Goal: Navigation & Orientation: Find specific page/section

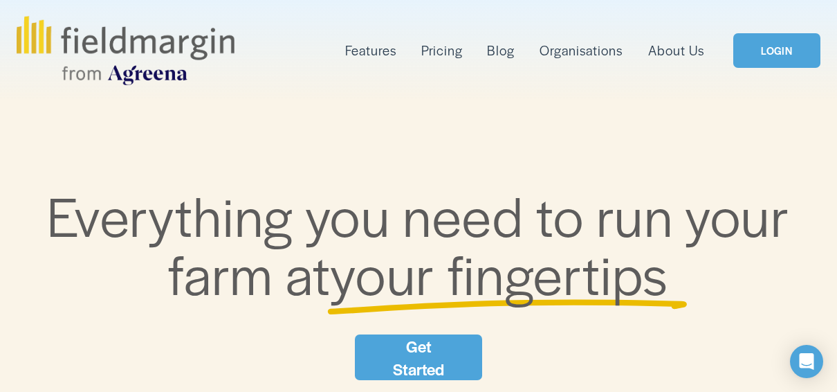
click at [777, 47] on link "LOGIN" at bounding box center [776, 50] width 87 height 35
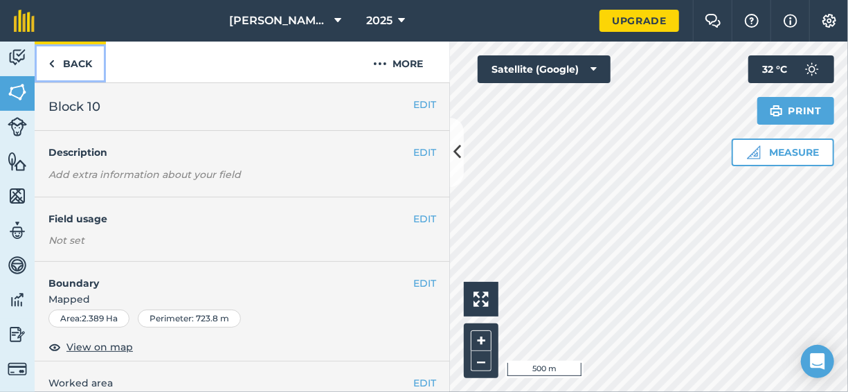
click at [52, 64] on img at bounding box center [51, 63] width 6 height 17
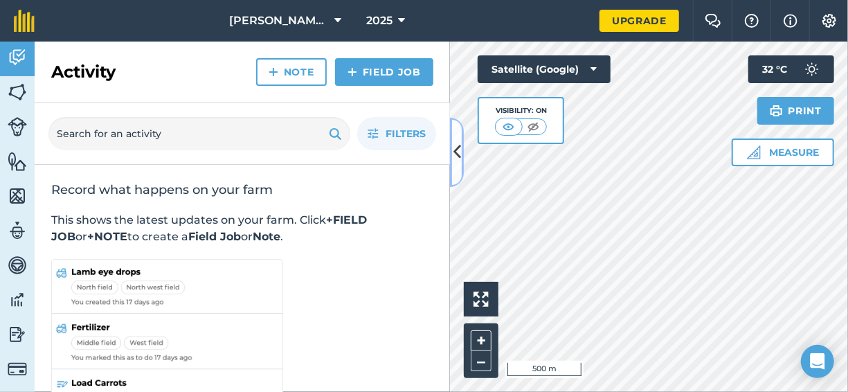
click at [460, 140] on icon at bounding box center [457, 152] width 8 height 24
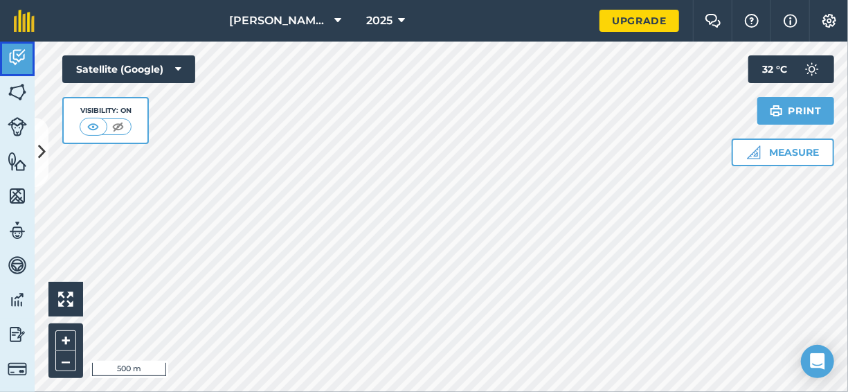
click at [15, 62] on img at bounding box center [17, 57] width 19 height 21
click at [23, 89] on img at bounding box center [17, 92] width 19 height 21
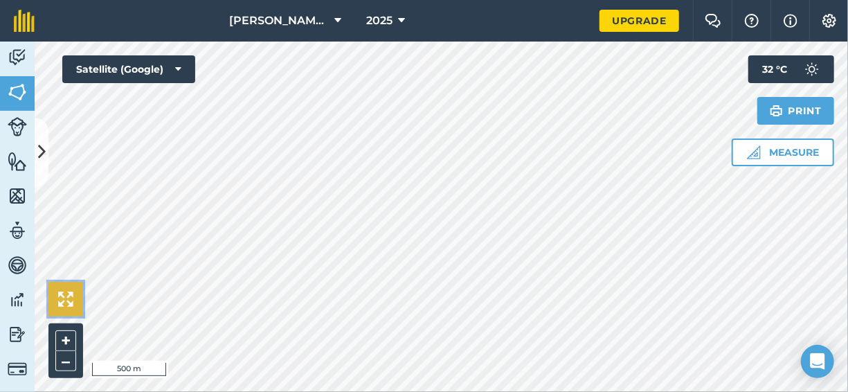
click at [66, 302] on img at bounding box center [65, 298] width 15 height 15
click at [44, 161] on icon at bounding box center [42, 152] width 8 height 24
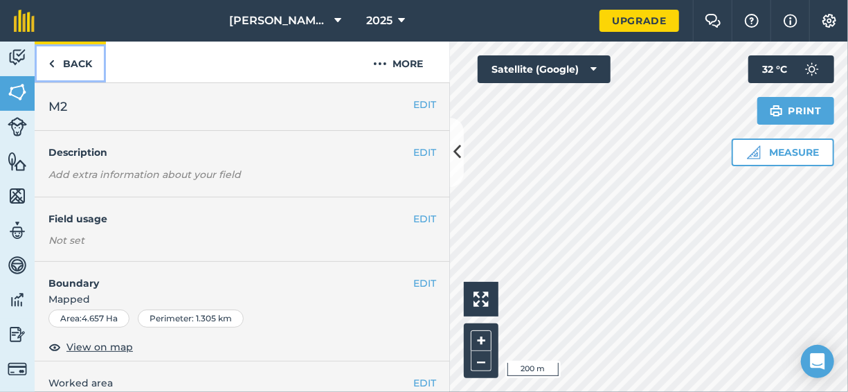
click at [67, 72] on link "Back" at bounding box center [70, 62] width 71 height 41
click at [55, 65] on link "Back" at bounding box center [70, 62] width 71 height 41
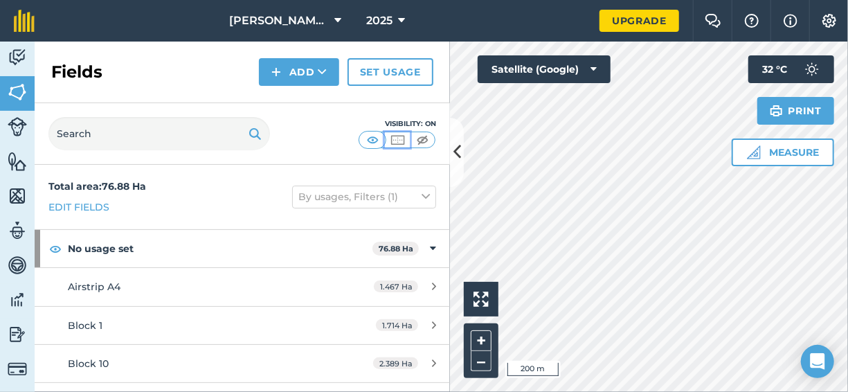
click at [403, 138] on img at bounding box center [397, 140] width 17 height 14
click at [428, 136] on img at bounding box center [422, 140] width 17 height 14
click at [376, 137] on img at bounding box center [372, 140] width 17 height 14
click at [19, 161] on img at bounding box center [17, 161] width 19 height 21
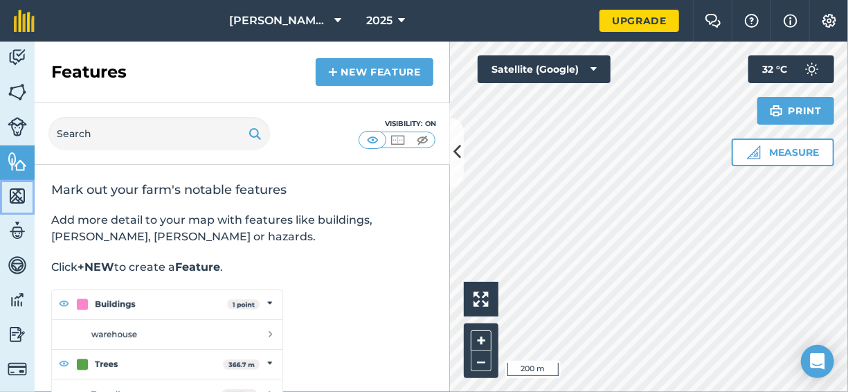
click at [17, 206] on link "Maps" at bounding box center [17, 197] width 35 height 35
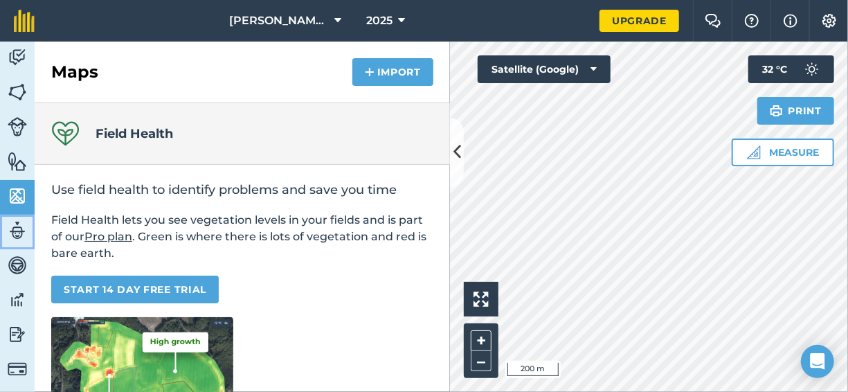
click at [11, 243] on link "Team" at bounding box center [17, 231] width 35 height 35
select select "MEMBER"
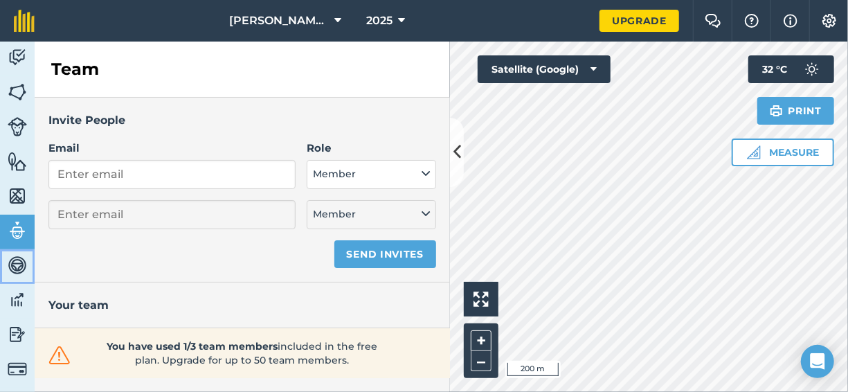
click at [15, 267] on img at bounding box center [17, 265] width 19 height 21
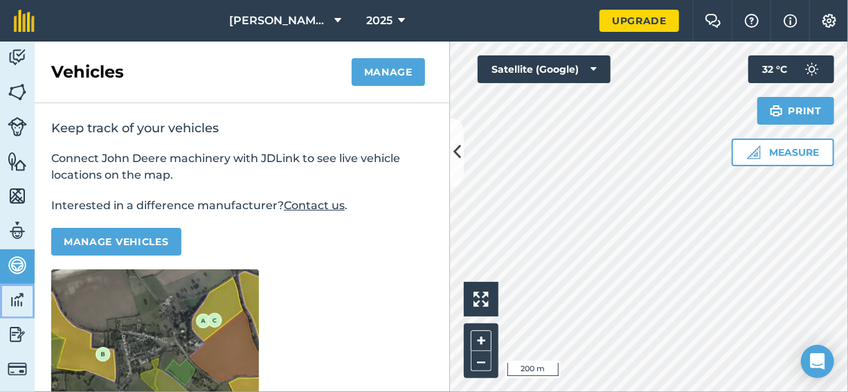
click at [16, 302] on img at bounding box center [17, 299] width 19 height 21
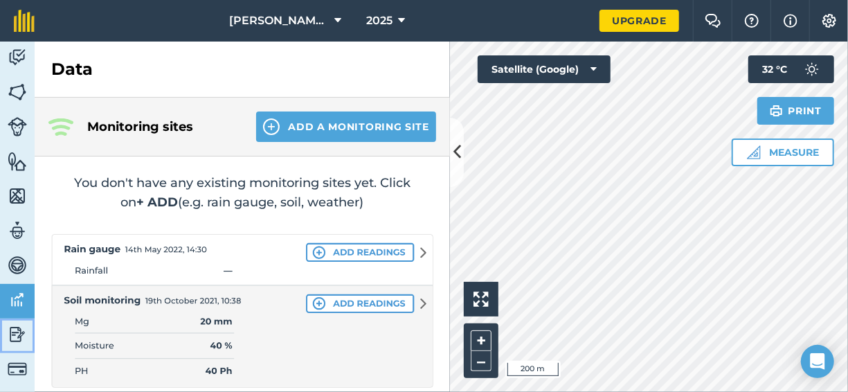
click at [14, 340] on img at bounding box center [17, 334] width 19 height 21
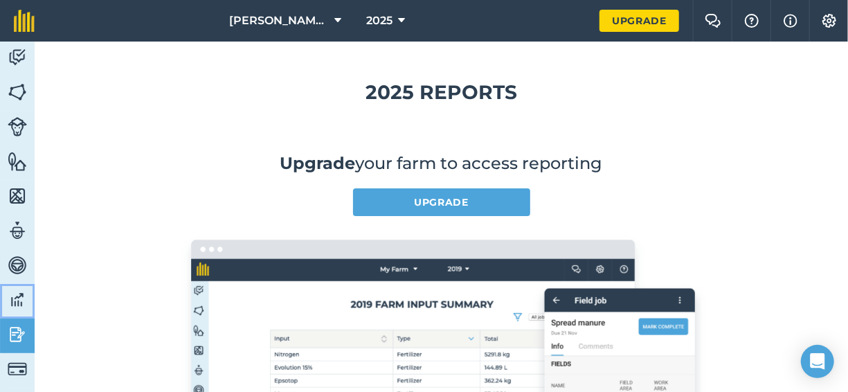
click at [13, 299] on img at bounding box center [17, 299] width 19 height 21
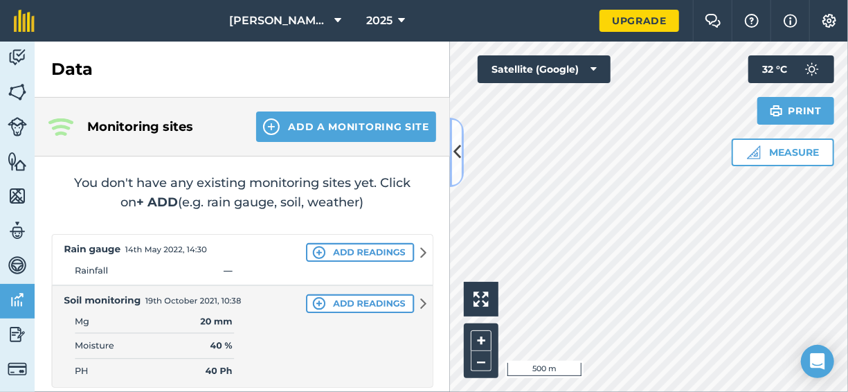
click at [455, 142] on icon at bounding box center [457, 152] width 8 height 24
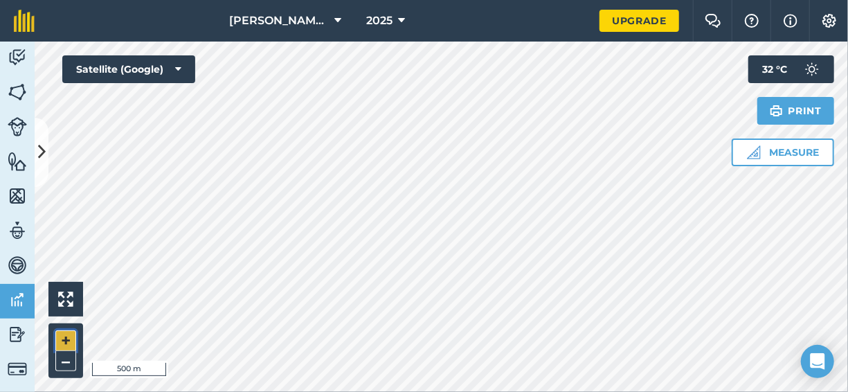
click at [68, 337] on button "+" at bounding box center [65, 340] width 21 height 21
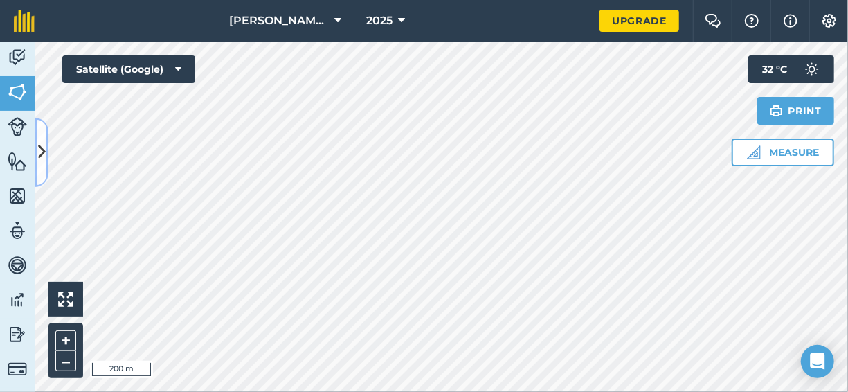
click at [47, 146] on button at bounding box center [42, 152] width 14 height 69
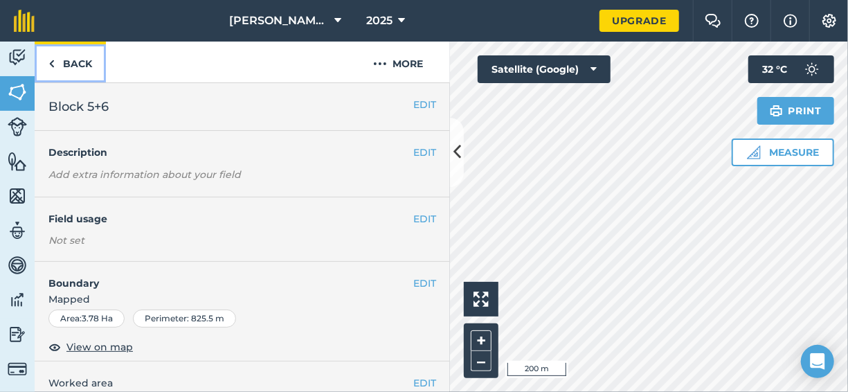
click at [63, 66] on link "Back" at bounding box center [70, 62] width 71 height 41
click at [55, 58] on link "Back" at bounding box center [70, 62] width 71 height 41
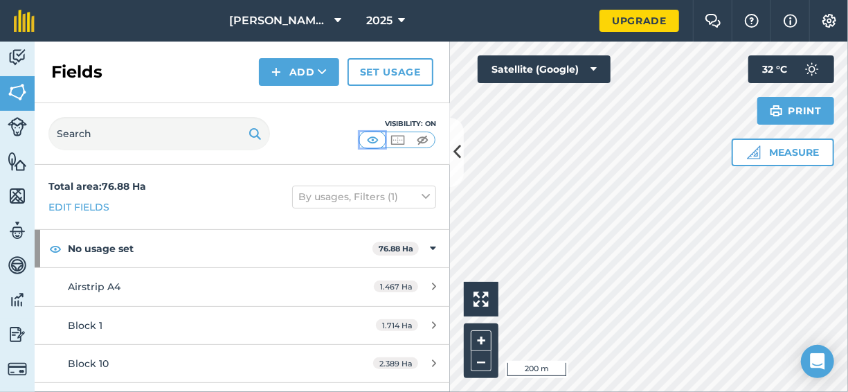
click at [375, 140] on img at bounding box center [372, 140] width 17 height 14
click at [396, 140] on img at bounding box center [397, 140] width 17 height 14
click at [373, 140] on img at bounding box center [372, 140] width 17 height 14
click at [457, 140] on icon at bounding box center [457, 152] width 8 height 24
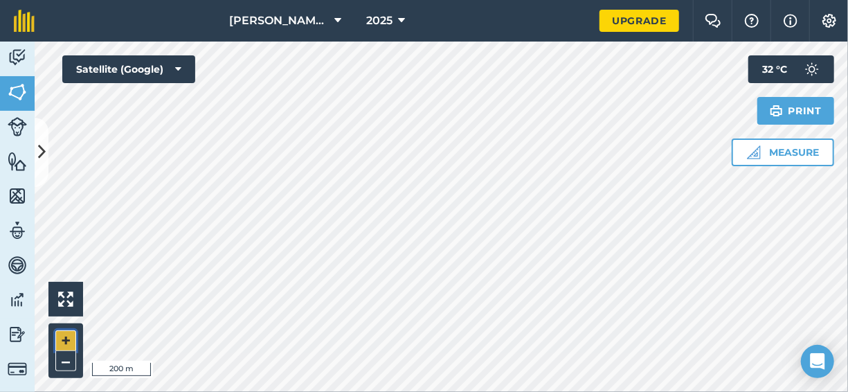
click at [62, 340] on button "+" at bounding box center [65, 340] width 21 height 21
click at [57, 363] on button "–" at bounding box center [65, 361] width 21 height 20
click at [179, 66] on icon at bounding box center [178, 69] width 6 height 14
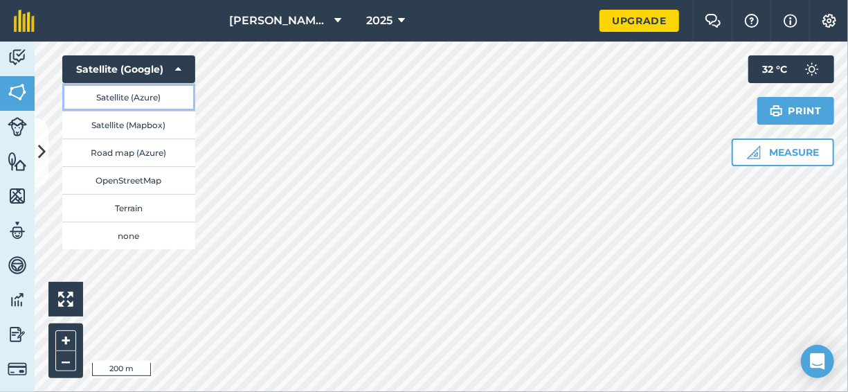
click at [161, 95] on button "Satellite (Azure)" at bounding box center [128, 97] width 133 height 28
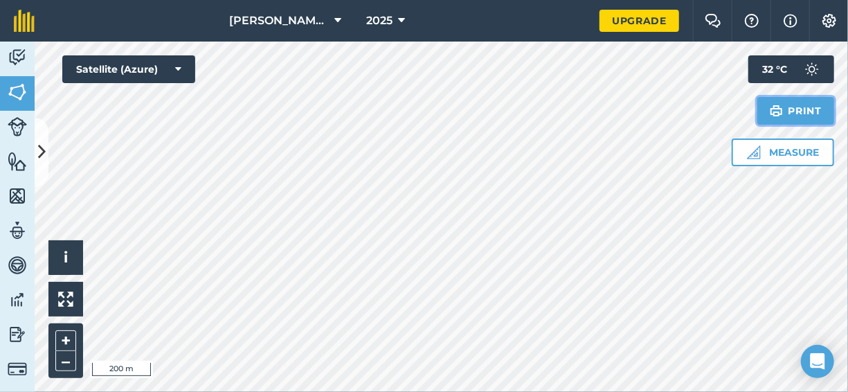
click at [809, 103] on button "Print" at bounding box center [795, 111] width 77 height 28
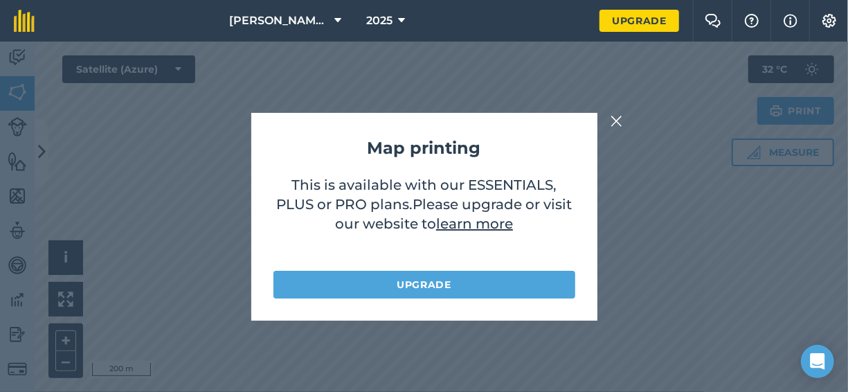
click at [615, 125] on img at bounding box center [616, 121] width 12 height 17
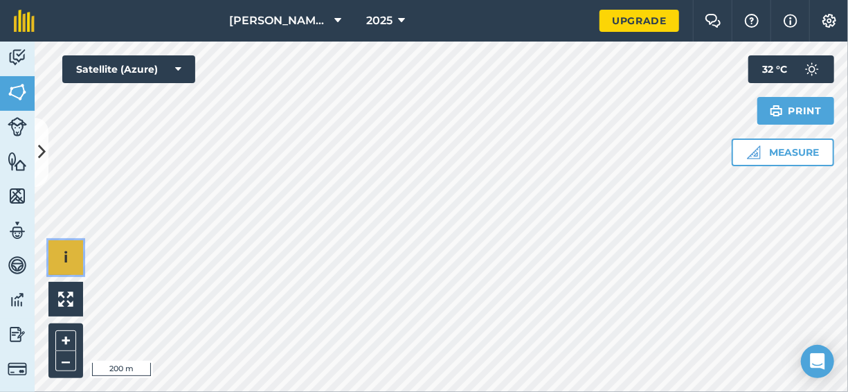
click at [64, 262] on span "i" at bounding box center [66, 256] width 4 height 17
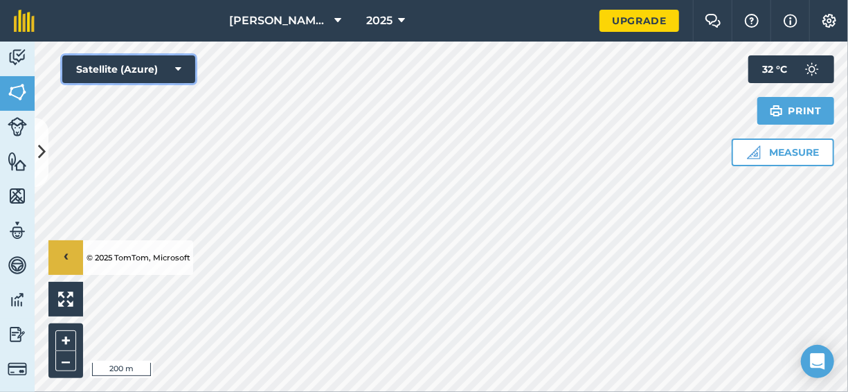
click at [174, 68] on button "Satellite (Azure)" at bounding box center [128, 69] width 133 height 28
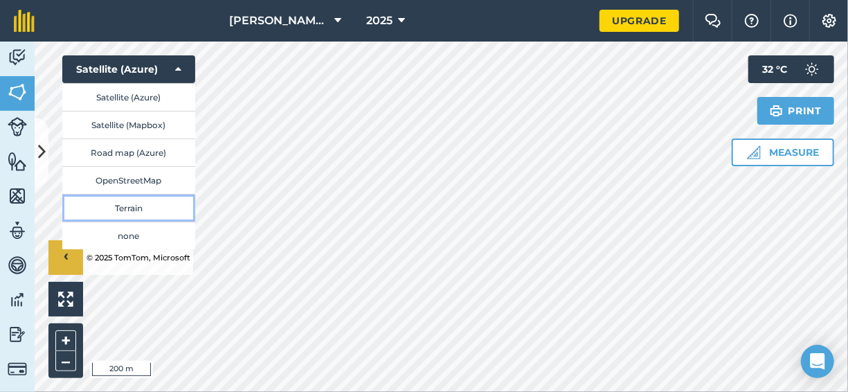
click at [142, 208] on button "Terrain" at bounding box center [128, 208] width 133 height 28
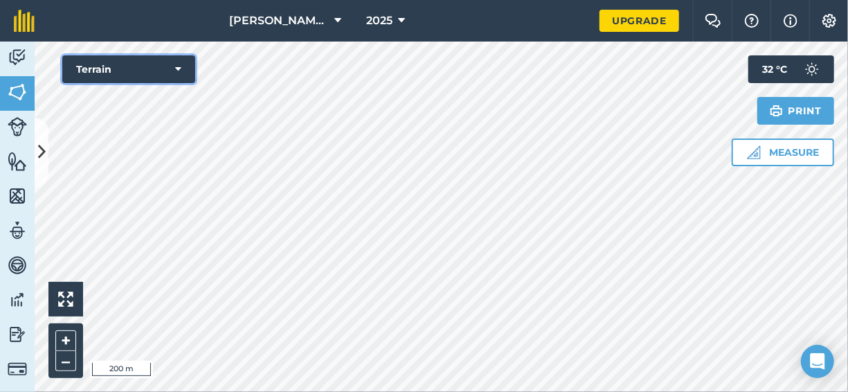
click at [180, 66] on icon at bounding box center [178, 69] width 6 height 14
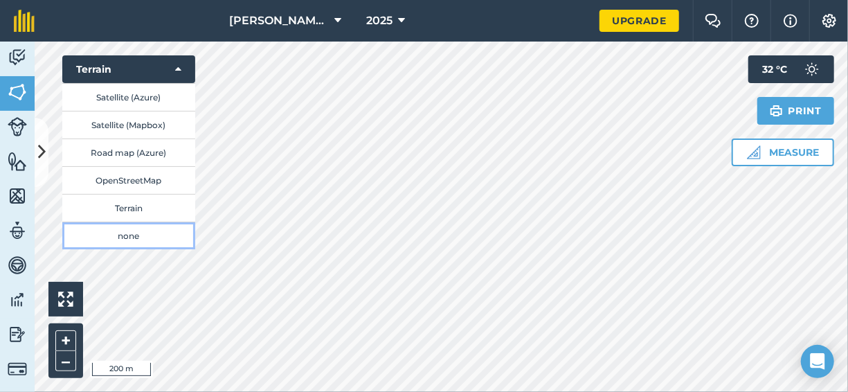
click at [125, 230] on button "none" at bounding box center [128, 235] width 133 height 28
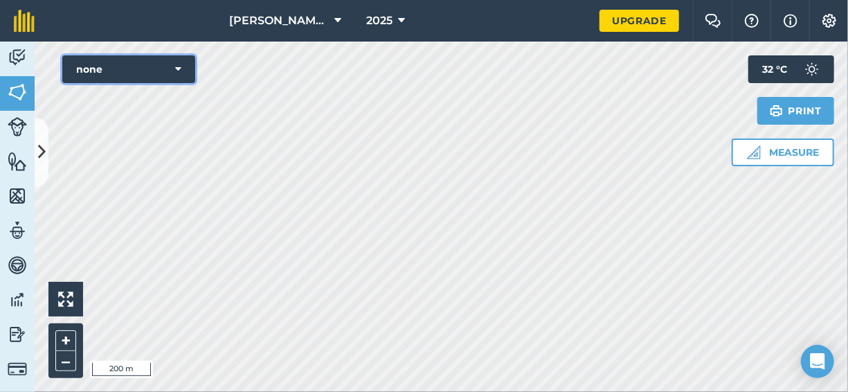
click at [179, 66] on icon at bounding box center [178, 69] width 6 height 14
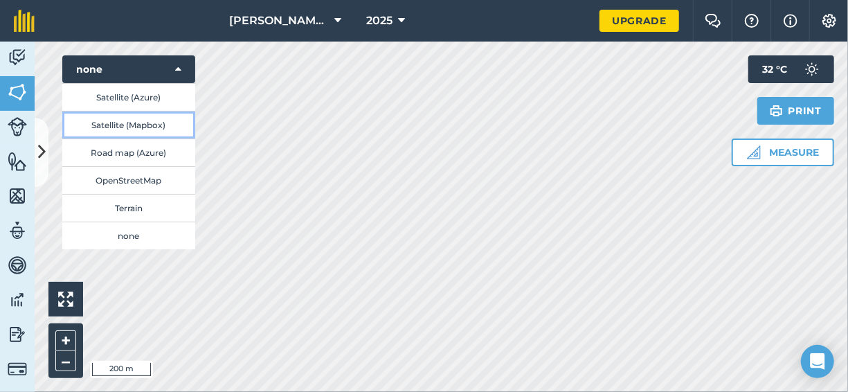
click at [161, 122] on button "Satellite (Mapbox)" at bounding box center [128, 125] width 133 height 28
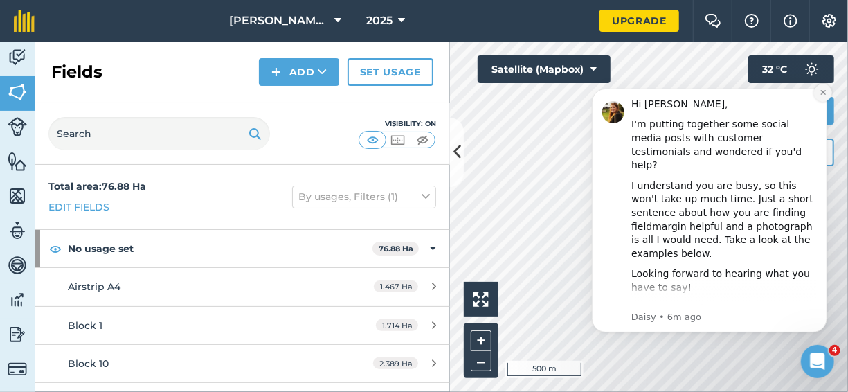
click at [825, 88] on icon "Dismiss notification" at bounding box center [823, 92] width 8 height 8
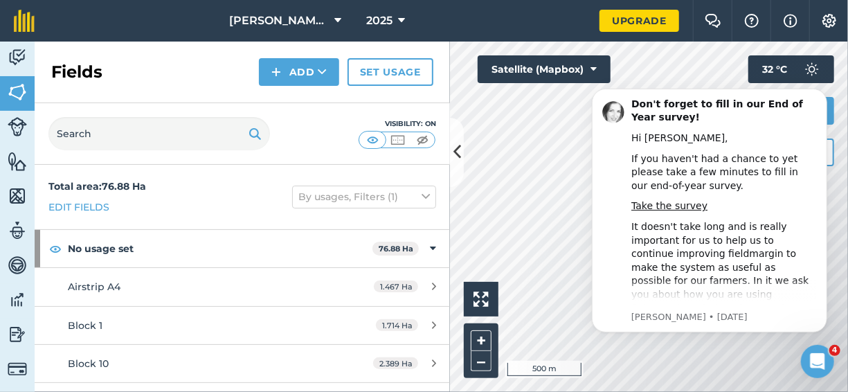
drag, startPoint x: 822, startPoint y: 96, endPoint x: 822, endPoint y: 134, distance: 38.1
click at [822, 95] on button "Dismiss notification" at bounding box center [822, 91] width 15 height 15
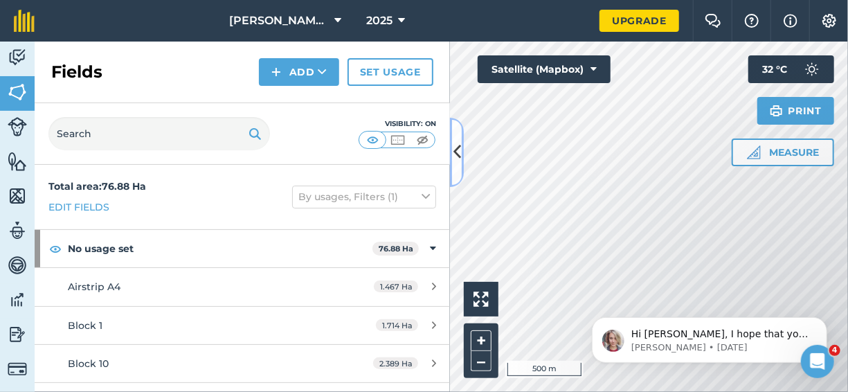
click at [455, 154] on icon at bounding box center [457, 152] width 8 height 24
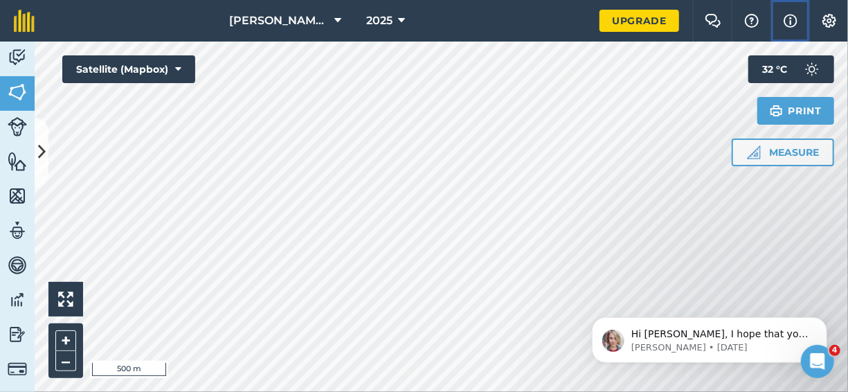
click at [787, 20] on img at bounding box center [790, 20] width 14 height 17
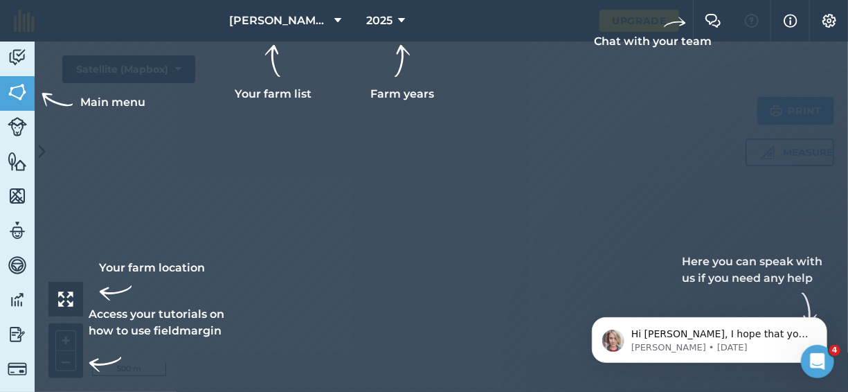
click at [277, 108] on div at bounding box center [424, 196] width 848 height 392
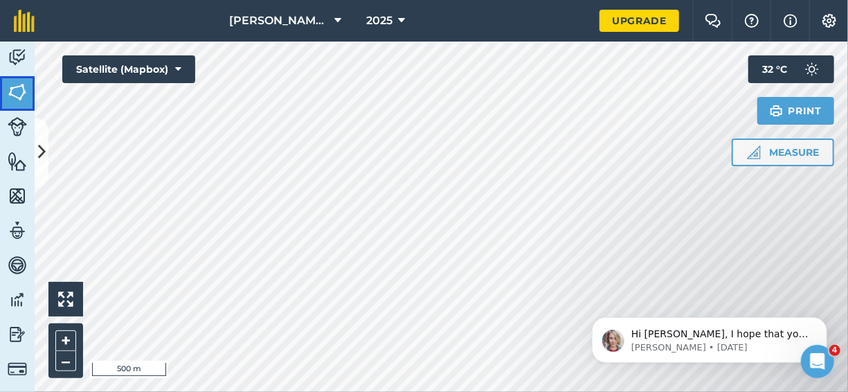
click at [14, 86] on img at bounding box center [17, 92] width 19 height 21
click at [22, 16] on img at bounding box center [24, 21] width 21 height 22
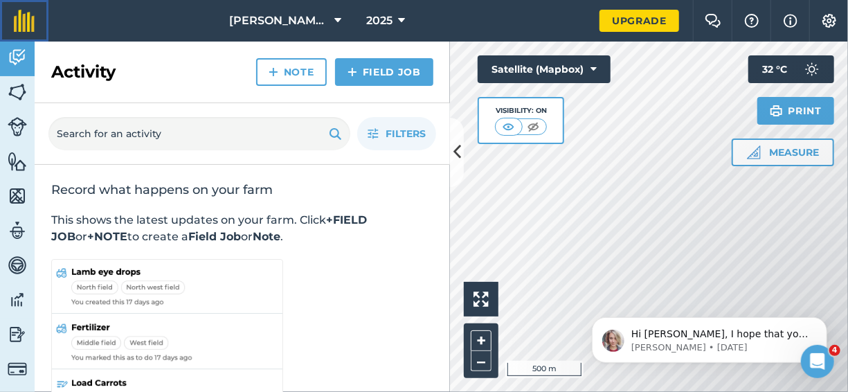
click at [19, 17] on img at bounding box center [24, 21] width 21 height 22
click at [461, 146] on button at bounding box center [457, 152] width 14 height 69
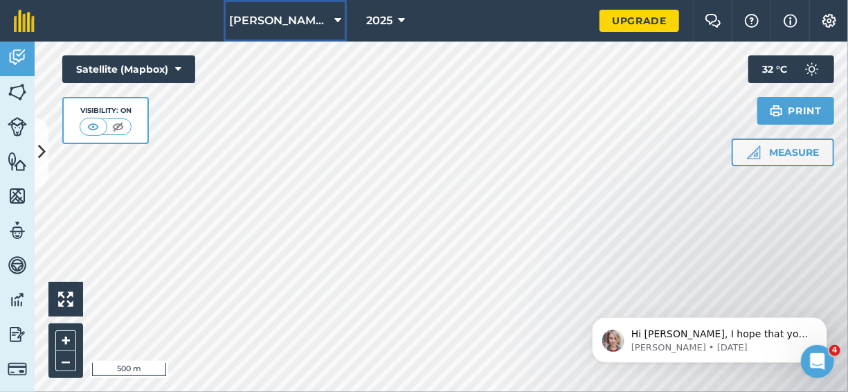
click at [313, 23] on button "Dunn Macs" at bounding box center [284, 21] width 123 height 42
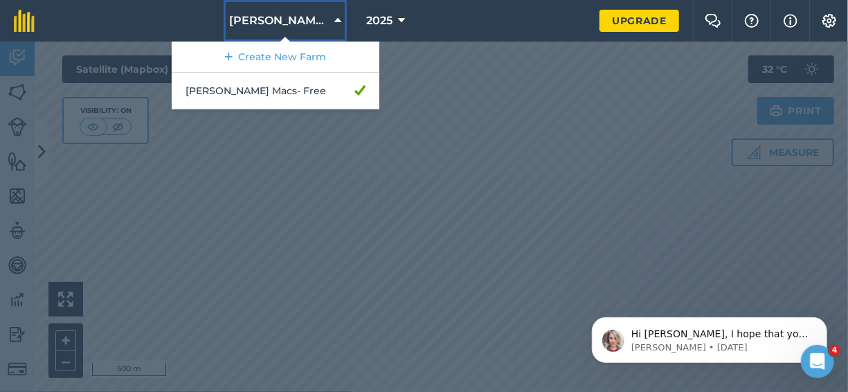
click at [313, 23] on button "Dunn Macs" at bounding box center [284, 21] width 123 height 42
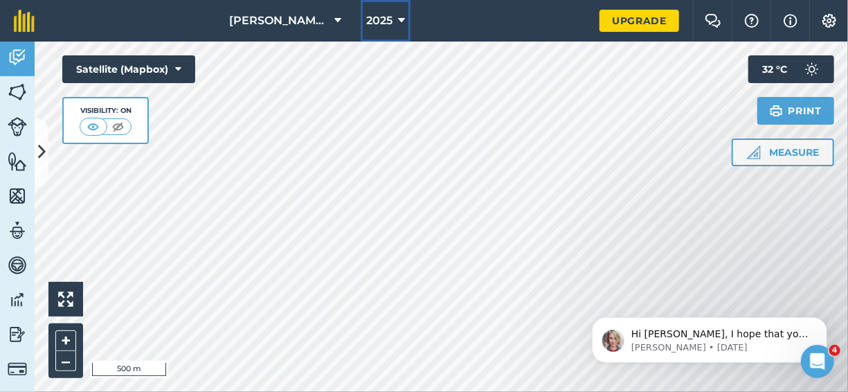
click at [398, 19] on icon at bounding box center [401, 20] width 7 height 17
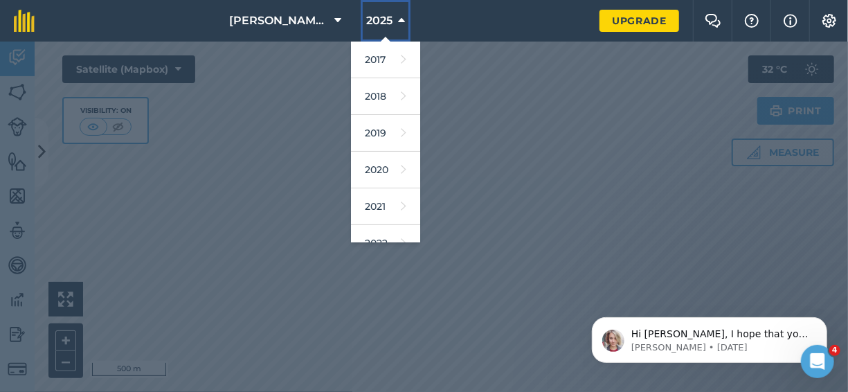
click at [398, 19] on icon at bounding box center [401, 20] width 7 height 17
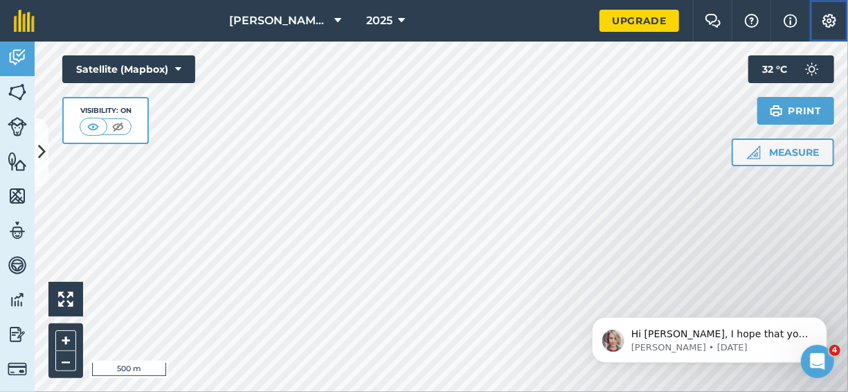
click at [827, 18] on img at bounding box center [829, 21] width 17 height 14
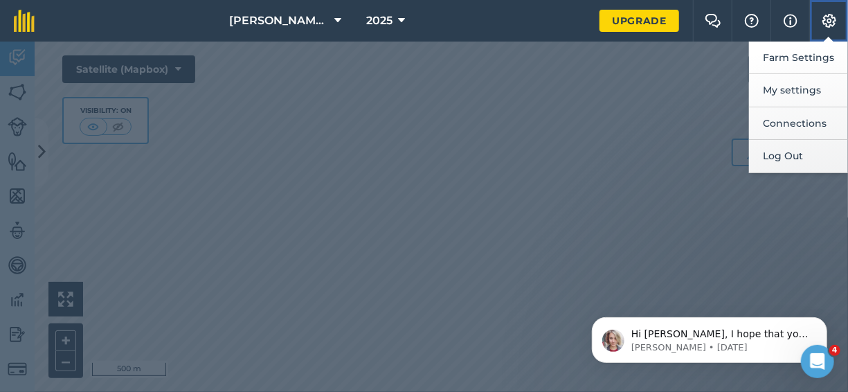
click at [827, 18] on img at bounding box center [829, 21] width 17 height 14
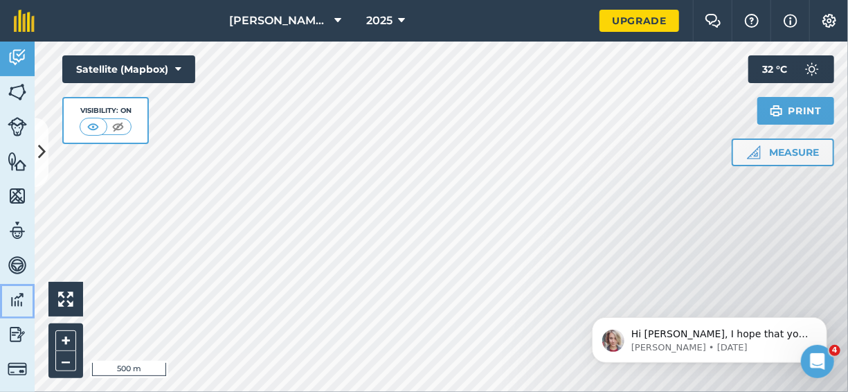
click at [16, 299] on img at bounding box center [17, 299] width 19 height 21
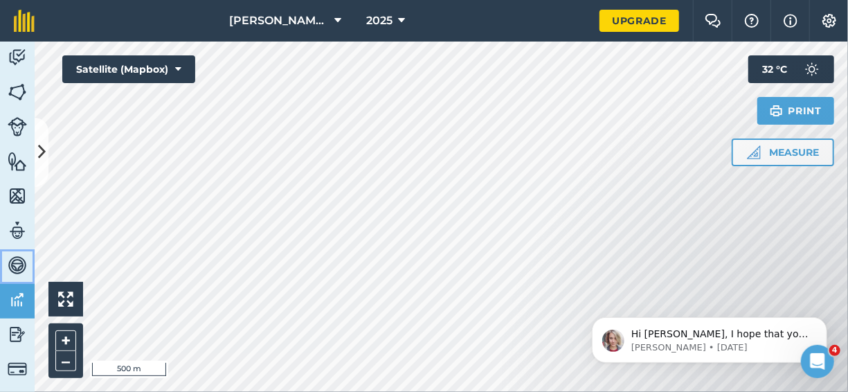
click at [20, 263] on img at bounding box center [17, 265] width 19 height 21
click at [12, 241] on link "Team" at bounding box center [17, 231] width 35 height 35
select select "MEMBER"
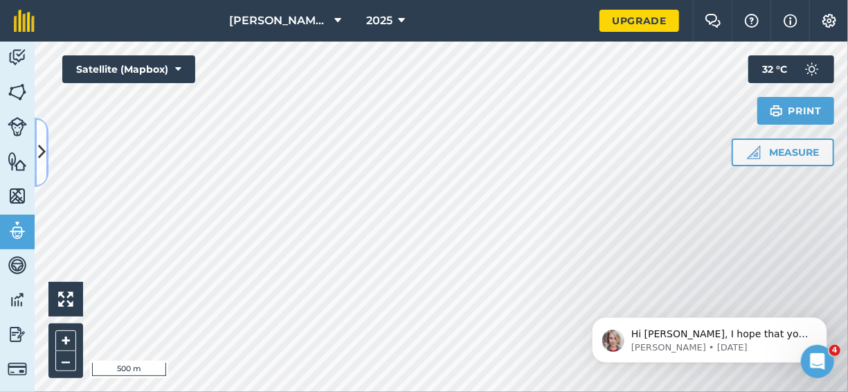
click at [44, 158] on icon at bounding box center [42, 152] width 8 height 24
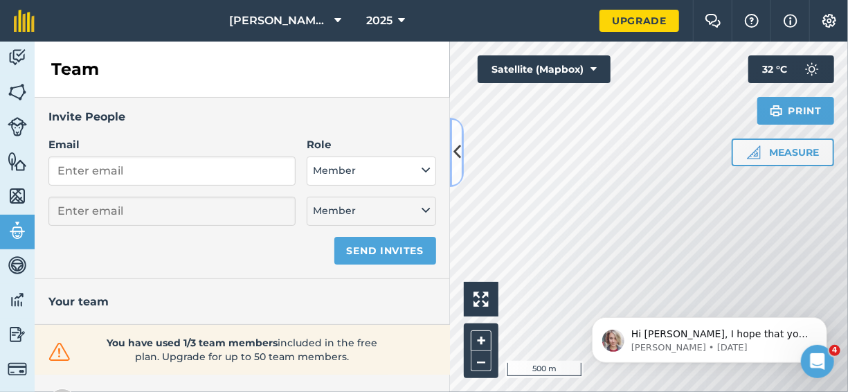
scroll to position [42, 0]
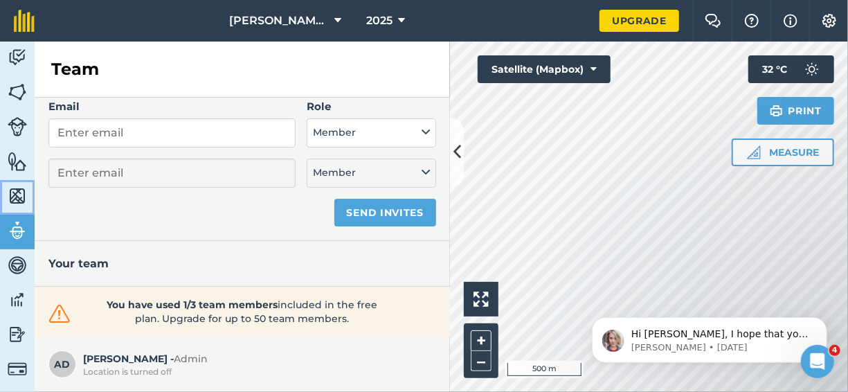
click at [20, 197] on img at bounding box center [17, 195] width 19 height 21
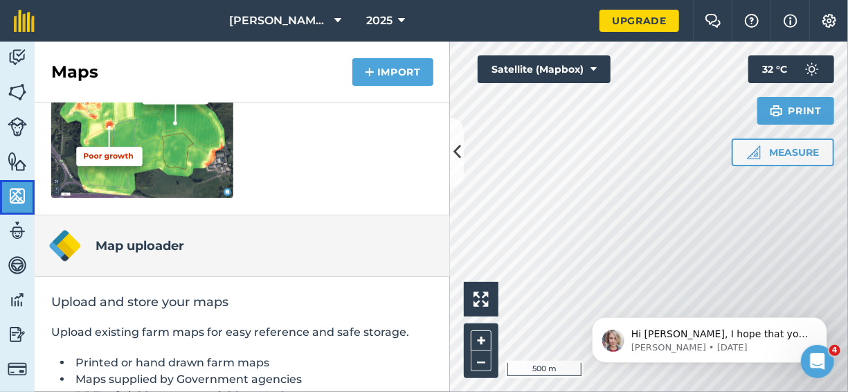
scroll to position [350, 0]
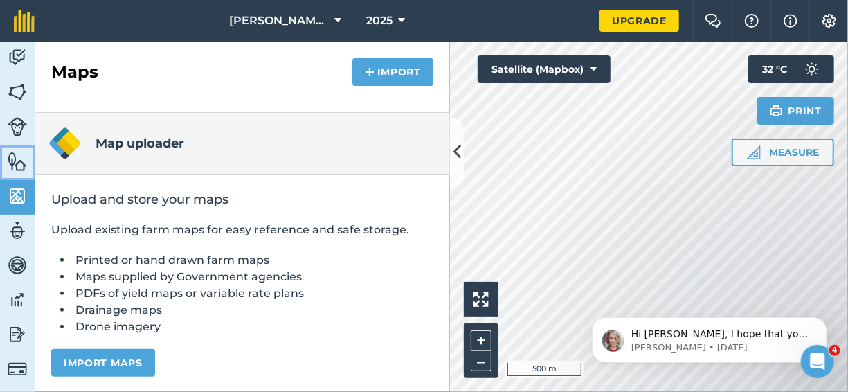
click at [24, 165] on img at bounding box center [17, 161] width 19 height 21
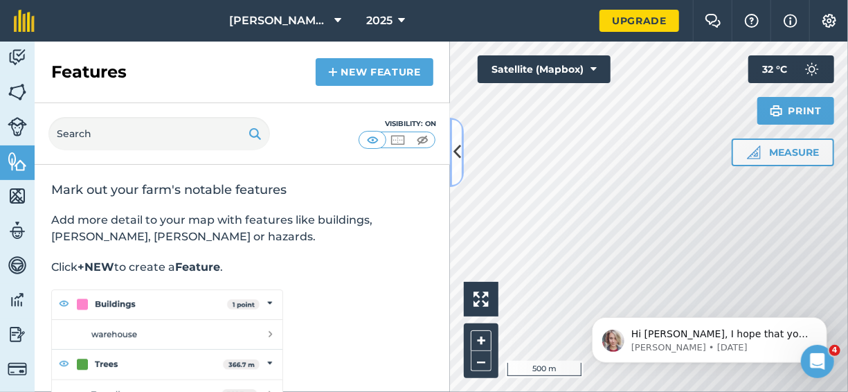
click at [455, 138] on button at bounding box center [457, 152] width 14 height 69
